Goal: Information Seeking & Learning: Learn about a topic

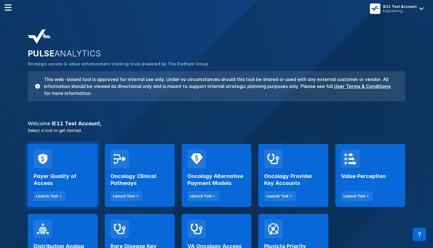
click at [66, 174] on h2 "Payer Quality of Access" at bounding box center [63, 180] width 58 height 14
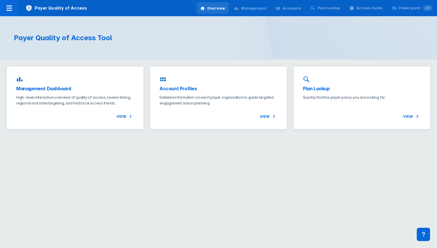
click at [267, 9] on div "Management" at bounding box center [253, 8] width 25 height 5
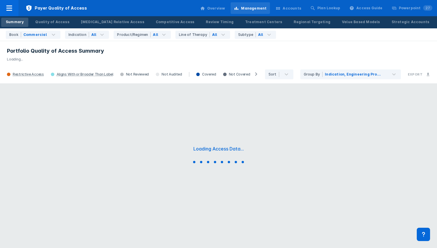
click at [281, 10] on icon at bounding box center [278, 8] width 5 height 5
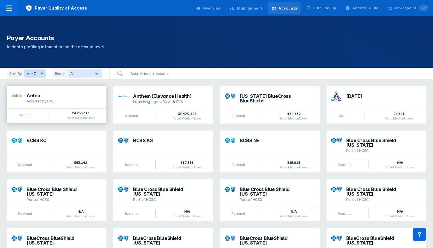
click at [63, 111] on div "National 24,233,313 Total Medical Lives" at bounding box center [57, 115] width 100 height 15
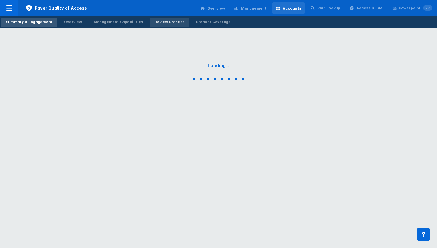
click at [169, 24] on div "Review Process" at bounding box center [170, 21] width 30 height 5
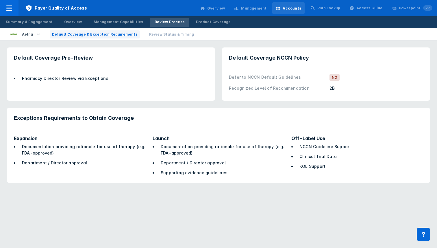
click at [167, 35] on span "Review Status & Timing" at bounding box center [171, 34] width 45 height 5
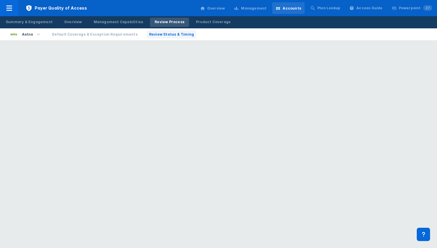
click at [115, 38] on button "Default Coverage & Exception Requirements" at bounding box center [95, 34] width 90 height 8
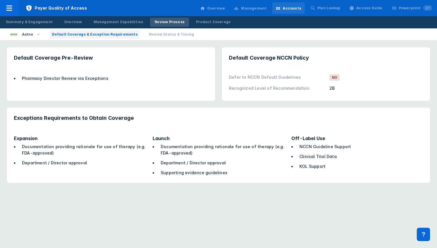
click at [168, 33] on span "Review Status & Timing" at bounding box center [171, 34] width 45 height 5
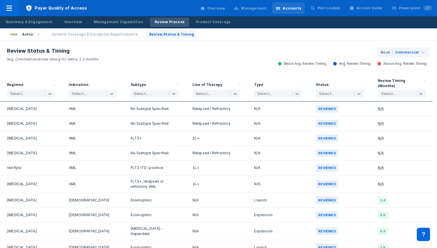
click at [125, 59] on div "Review Status & Timing Avg. Commercial review timing for Aetna: 3.3 months Book…" at bounding box center [218, 58] width 437 height 34
click at [114, 28] on div "Aetna Default Coverage & Exception Requirements Review Status & Timing" at bounding box center [218, 34] width 437 height 12
click at [112, 34] on span "Default Coverage & Exception Requirements" at bounding box center [95, 34] width 86 height 5
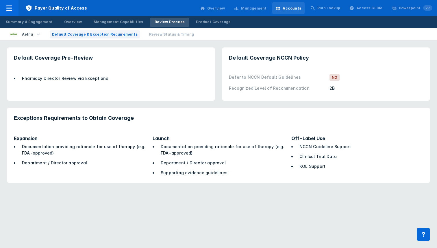
click at [171, 34] on span "Review Status & Timing" at bounding box center [171, 34] width 45 height 5
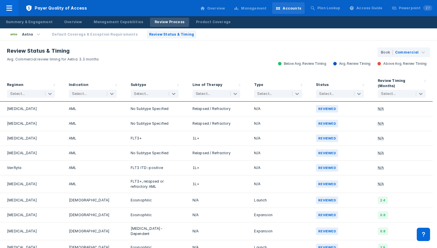
click at [112, 36] on span "Default Coverage & Exception Requirements" at bounding box center [95, 34] width 86 height 5
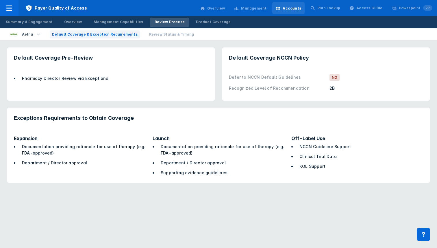
click at [173, 36] on span "Review Status & Timing" at bounding box center [171, 34] width 45 height 5
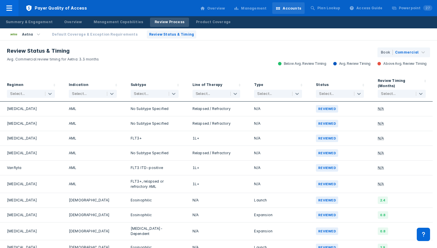
click at [99, 36] on span "Default Coverage & Exception Requirements" at bounding box center [95, 34] width 86 height 5
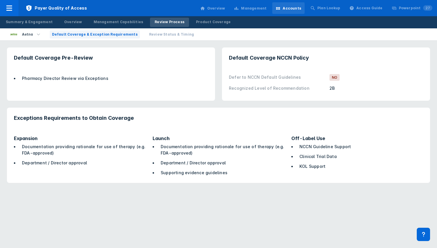
drag, startPoint x: 144, startPoint y: 36, endPoint x: 96, endPoint y: 35, distance: 47.7
click at [149, 35] on span "Review Status & Timing" at bounding box center [171, 34] width 45 height 5
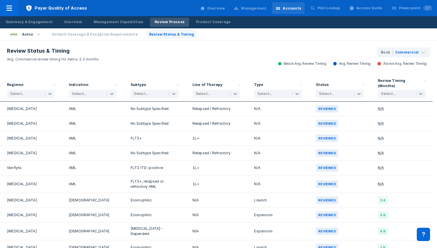
drag, startPoint x: 104, startPoint y: 38, endPoint x: 108, endPoint y: 36, distance: 4.0
click at [104, 38] on button "Default Coverage & Exception Requirements" at bounding box center [95, 34] width 90 height 8
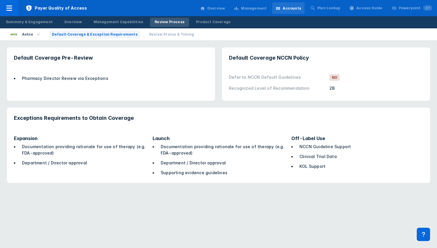
click at [255, 6] on div "Management" at bounding box center [253, 8] width 25 height 5
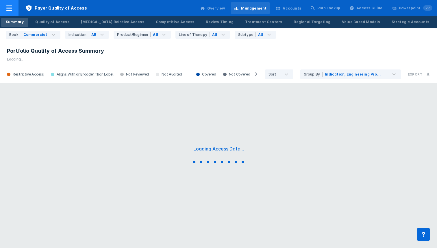
click at [57, 16] on span "Payer Quality of Access" at bounding box center [57, 8] width 76 height 16
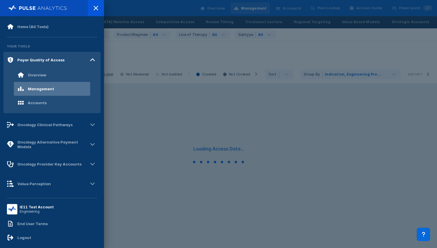
click at [130, 31] on div at bounding box center [218, 124] width 437 height 248
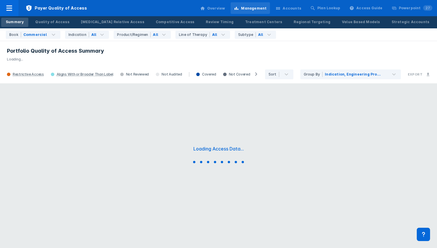
click at [57, 29] on div "Book Commercial Indication All Product/Regimen All Line of Therapy All Subtype …" at bounding box center [218, 34] width 437 height 13
click at [58, 26] on link "Quality of Access" at bounding box center [52, 22] width 43 height 9
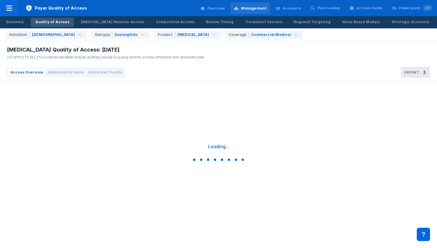
click at [98, 71] on span "Historical Trends" at bounding box center [105, 72] width 33 height 5
